Goal: Check status: Check status

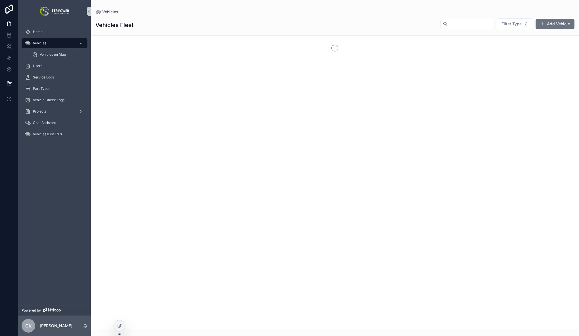
click at [42, 42] on span "Vehicles" at bounding box center [39, 43] width 13 height 5
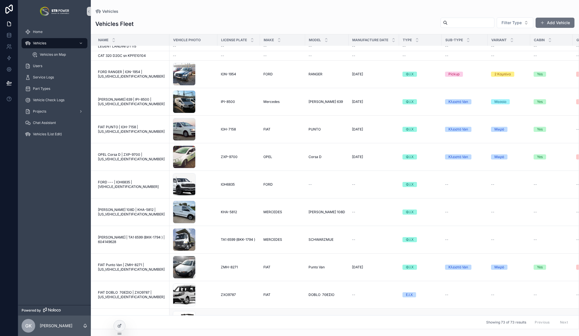
scroll to position [666, 0]
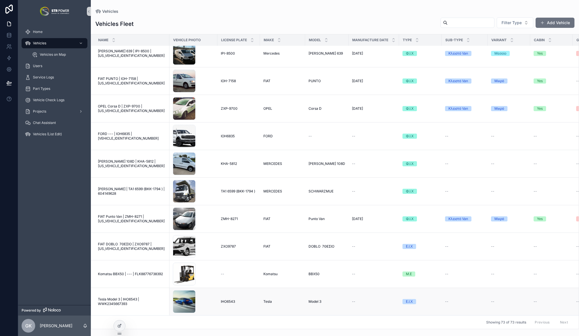
click at [122, 297] on span "Tesla Model 3 | IHO6543 | WWK2345667393" at bounding box center [132, 301] width 68 height 9
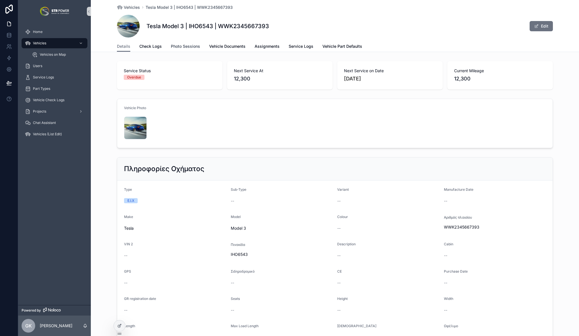
click at [178, 45] on span "Photo Sessions" at bounding box center [185, 46] width 29 height 6
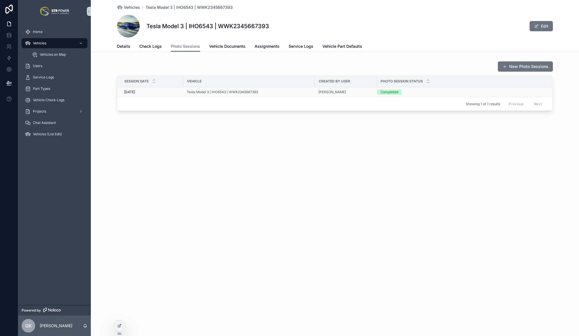
click at [171, 93] on div "[DATE] [DATE]" at bounding box center [152, 92] width 56 height 5
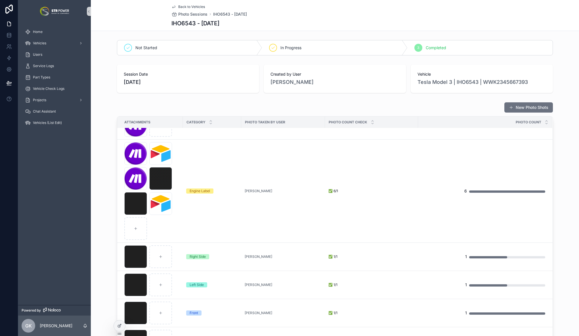
scroll to position [71, 0]
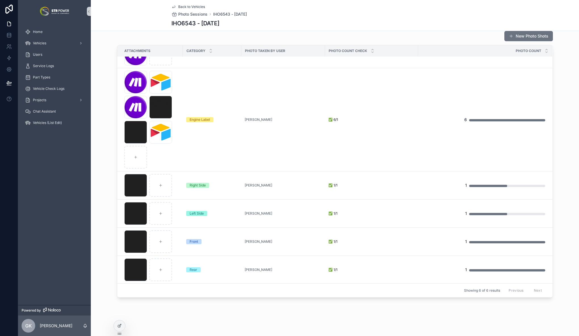
drag, startPoint x: 122, startPoint y: 328, endPoint x: 141, endPoint y: 316, distance: 23.2
click at [122, 328] on div at bounding box center [119, 325] width 11 height 11
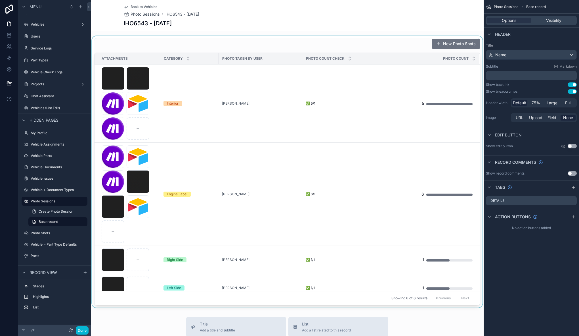
scroll to position [0, 0]
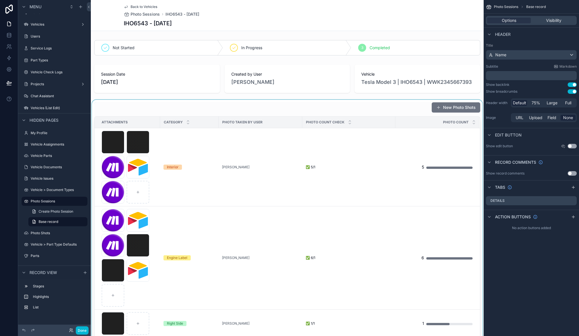
click at [332, 106] on div "scrollable content" at bounding box center [287, 235] width 393 height 271
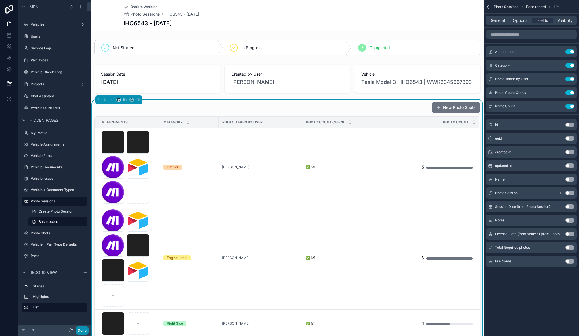
click at [80, 333] on button "Done" at bounding box center [82, 330] width 13 height 8
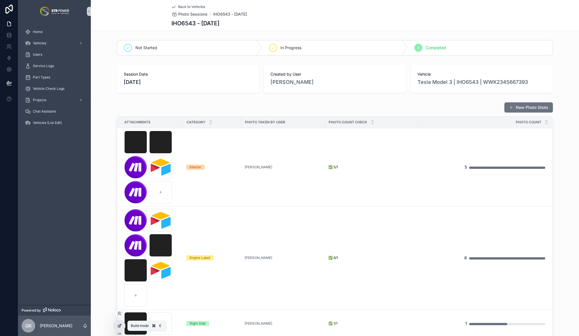
click at [118, 326] on icon at bounding box center [119, 326] width 3 height 3
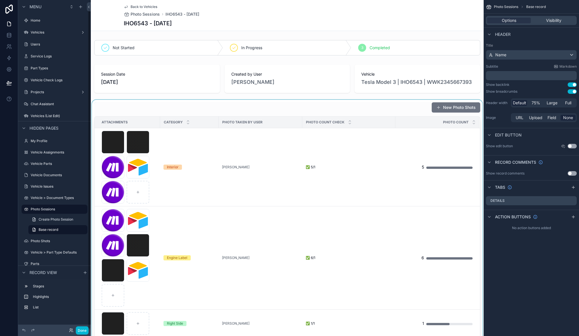
scroll to position [8, 0]
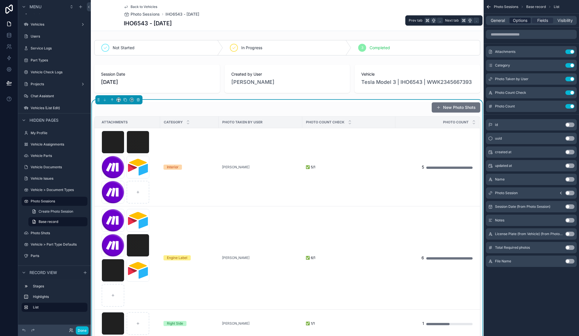
click at [522, 22] on span "Options" at bounding box center [520, 21] width 14 height 6
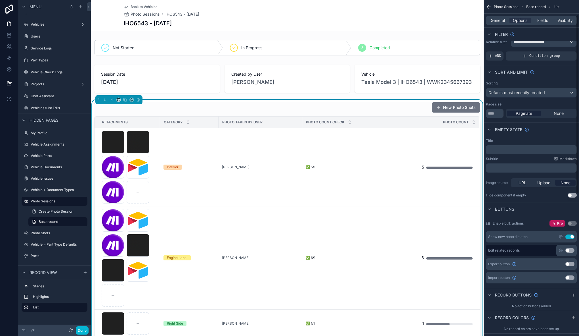
scroll to position [0, 0]
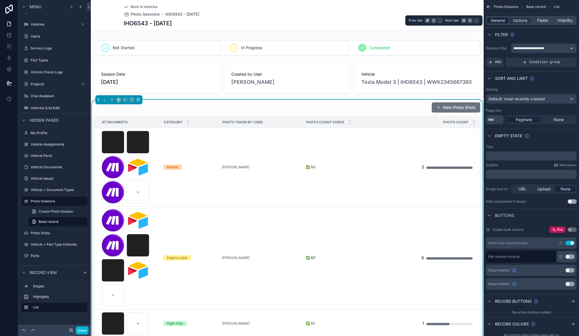
click at [495, 20] on span "General" at bounding box center [498, 21] width 14 height 6
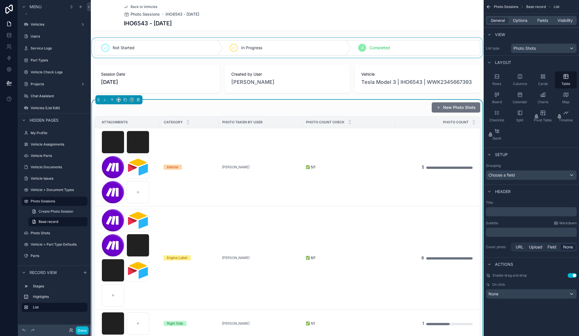
drag, startPoint x: 303, startPoint y: 22, endPoint x: 290, endPoint y: 45, distance: 25.6
click at [303, 22] on div "IHO6543 - [DATE]" at bounding box center [287, 23] width 327 height 8
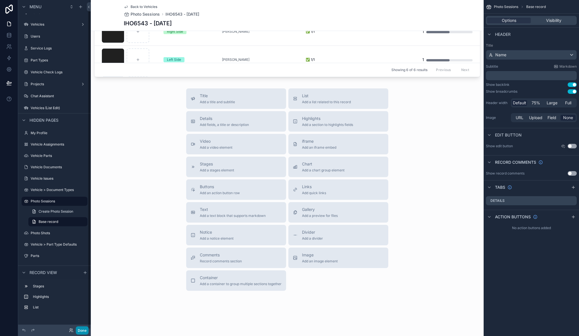
click at [85, 330] on button "Done" at bounding box center [82, 330] width 13 height 8
